Goal: Transaction & Acquisition: Purchase product/service

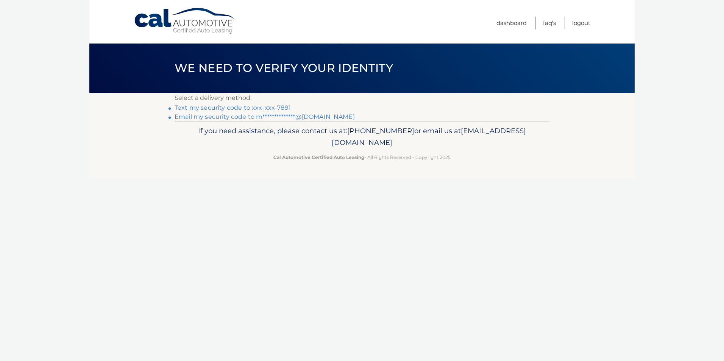
click at [276, 108] on link "Text my security code to xxx-xxx-7891" at bounding box center [233, 107] width 116 height 7
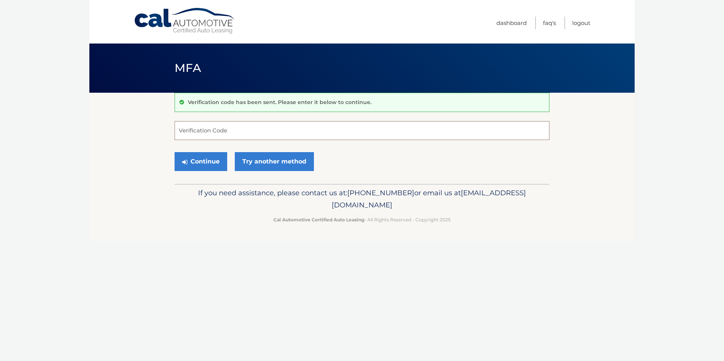
click at [239, 132] on input "Verification Code" at bounding box center [362, 130] width 375 height 19
click at [236, 128] on input "Verification Code" at bounding box center [362, 130] width 375 height 19
type input "087112"
click at [207, 158] on button "Continue" at bounding box center [201, 161] width 53 height 19
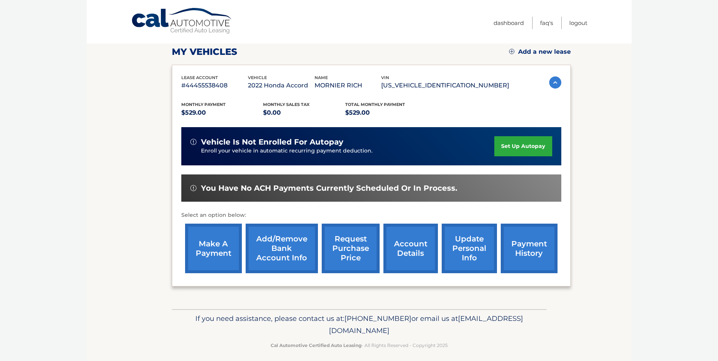
scroll to position [98, 0]
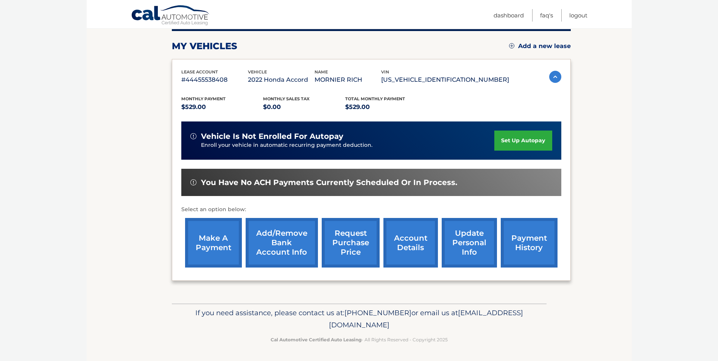
click at [200, 242] on link "make a payment" at bounding box center [213, 243] width 57 height 50
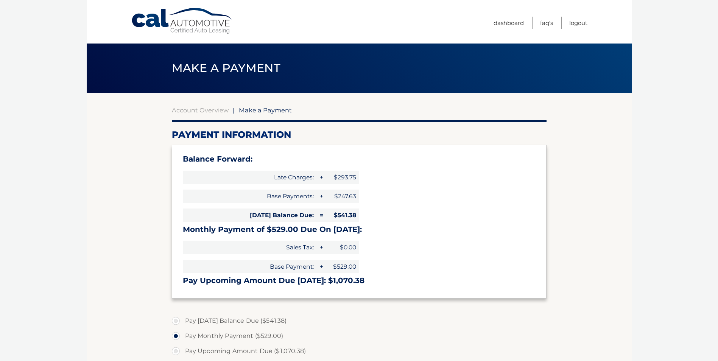
select select "N2YxMTk2ODktMzQwMS00NmRjLTljZWQtODliYjE1Njc3ZjEw"
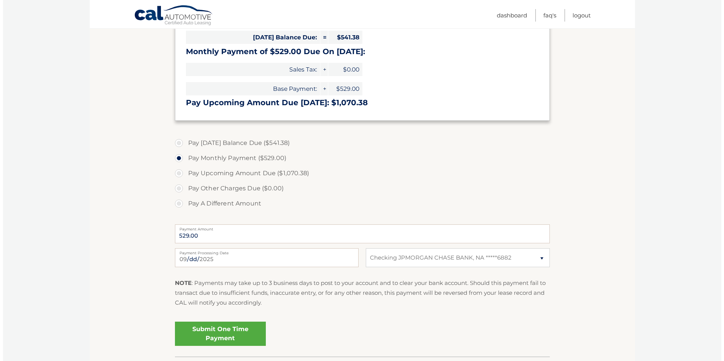
scroll to position [231, 0]
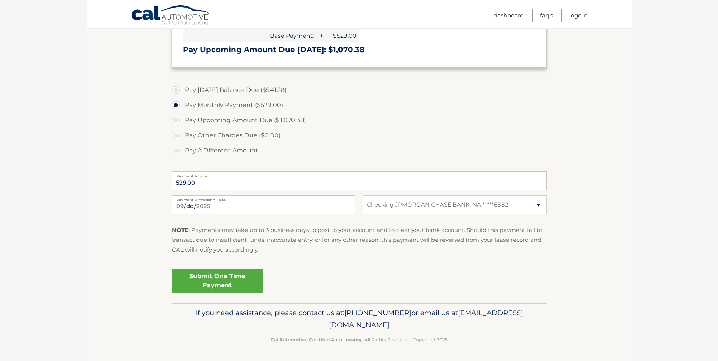
click at [211, 276] on link "Submit One Time Payment" at bounding box center [217, 281] width 91 height 24
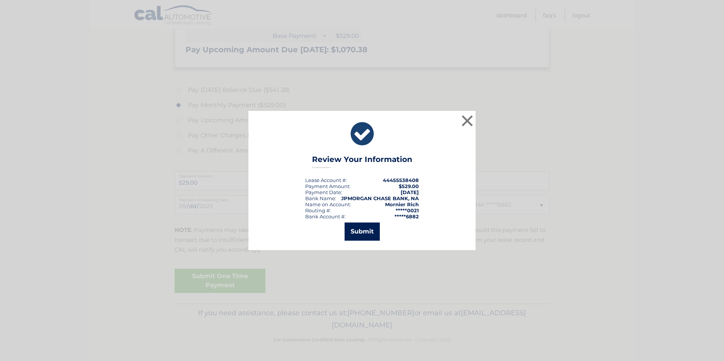
click at [358, 229] on button "Submit" at bounding box center [362, 232] width 35 height 18
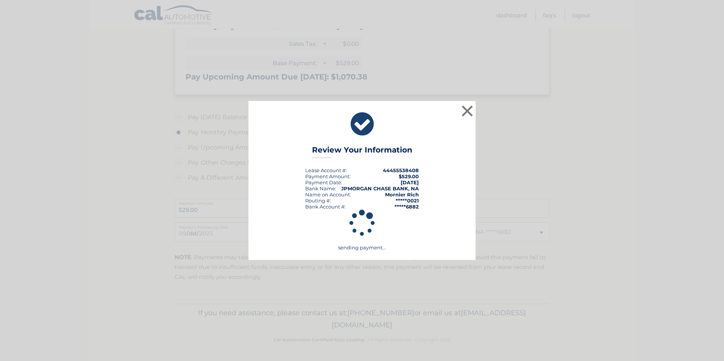
scroll to position [204, 0]
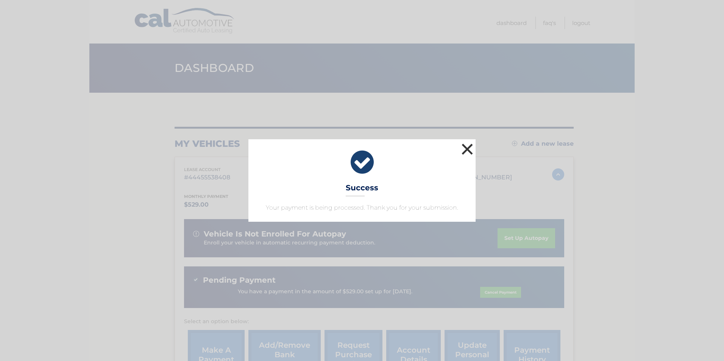
click at [464, 144] on button "×" at bounding box center [467, 149] width 15 height 15
